Goal: Find specific page/section: Find specific page/section

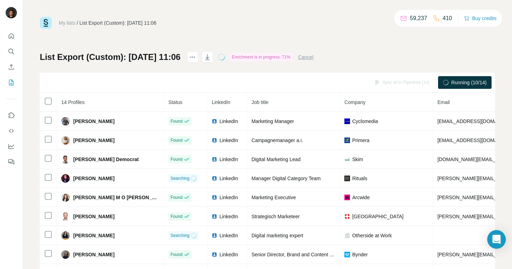
click at [494, 246] on div "Open Intercom Messenger" at bounding box center [496, 239] width 19 height 19
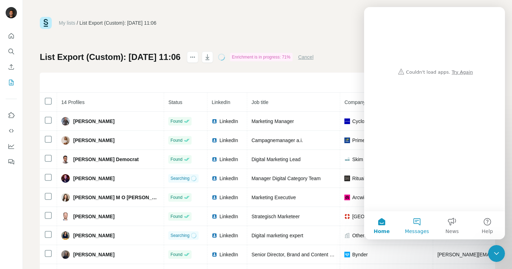
click at [412, 231] on span "Messages" at bounding box center [417, 230] width 24 height 5
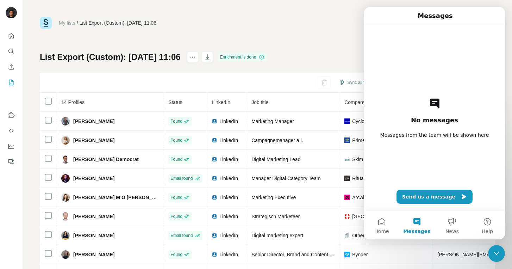
click at [337, 24] on div "My lists / List Export (Custom): [DATE] 11:06 59,237 408 Buy credits" at bounding box center [267, 23] width 455 height 12
click at [498, 254] on icon "Close Intercom Messenger" at bounding box center [496, 253] width 8 height 8
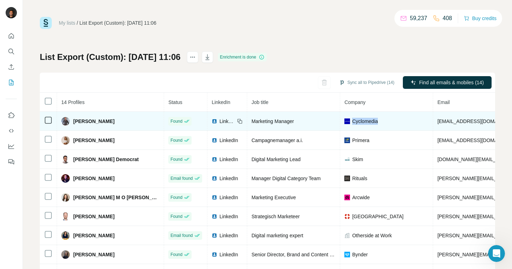
drag, startPoint x: 341, startPoint y: 121, endPoint x: 314, endPoint y: 120, distance: 27.8
click at [344, 120] on div "Cyclomedia" at bounding box center [386, 121] width 84 height 7
copy span "Cyclomedia"
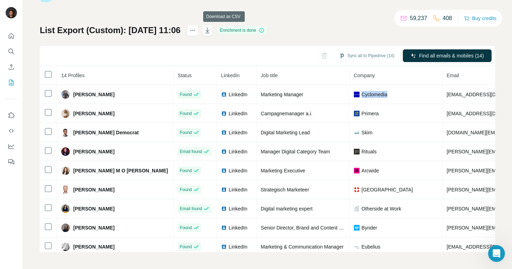
click at [211, 30] on icon "button" at bounding box center [207, 30] width 7 height 7
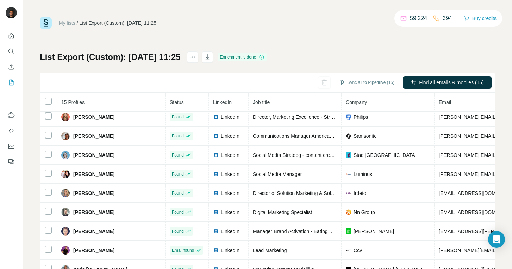
scroll to position [27, 0]
